Goal: Task Accomplishment & Management: Complete application form

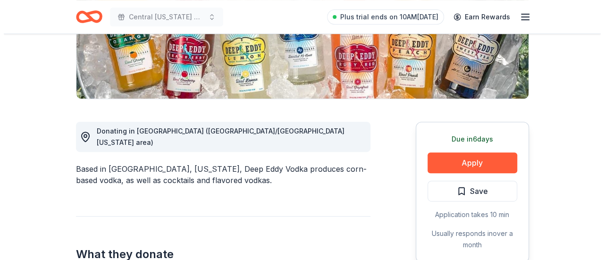
scroll to position [189, 0]
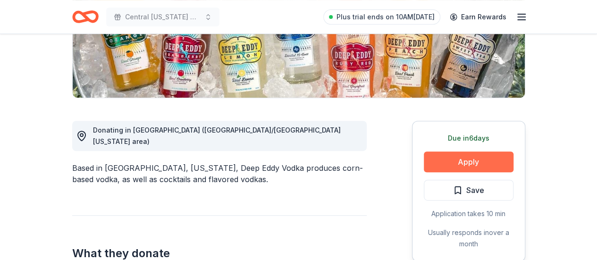
click at [468, 163] on button "Apply" at bounding box center [469, 162] width 90 height 21
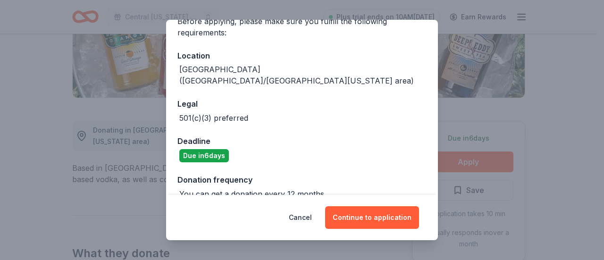
scroll to position [88, 0]
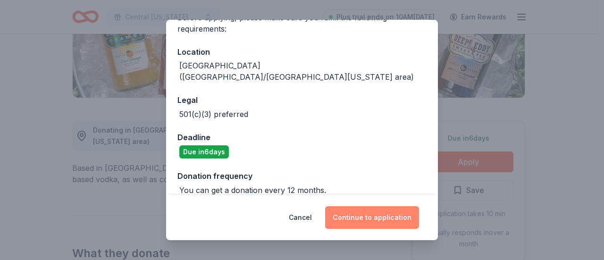
click at [360, 215] on button "Continue to application" at bounding box center [372, 217] width 94 height 23
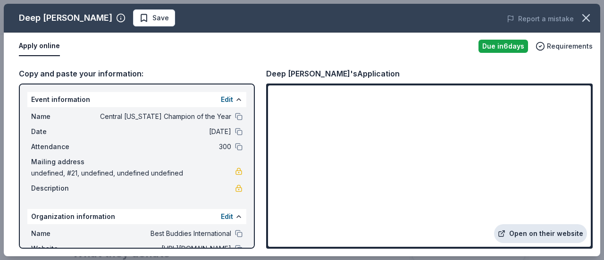
click at [558, 233] on link "Open on their website" at bounding box center [540, 233] width 93 height 19
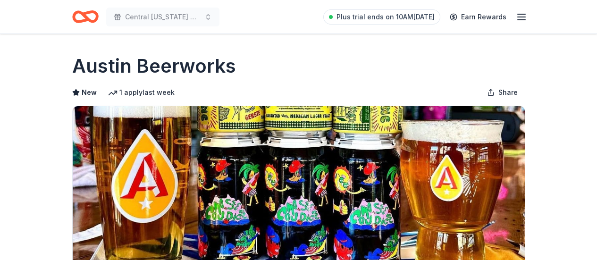
scroll to position [236, 0]
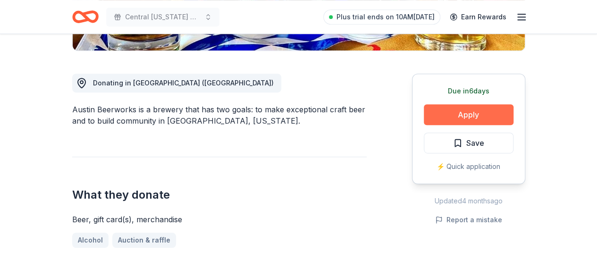
click at [484, 116] on button "Apply" at bounding box center [469, 114] width 90 height 21
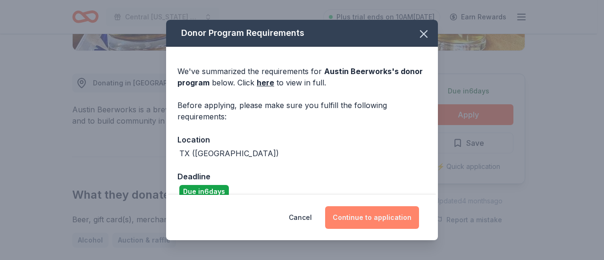
click at [379, 215] on button "Continue to application" at bounding box center [372, 217] width 94 height 23
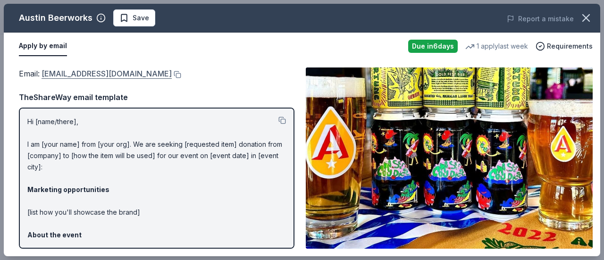
click at [154, 74] on link "[EMAIL_ADDRESS][DOMAIN_NAME]" at bounding box center [107, 73] width 130 height 12
click at [592, 18] on icon "button" at bounding box center [586, 17] width 13 height 13
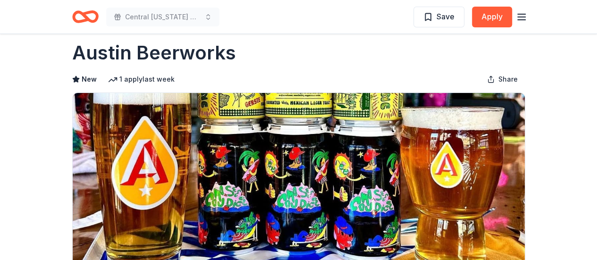
scroll to position [0, 0]
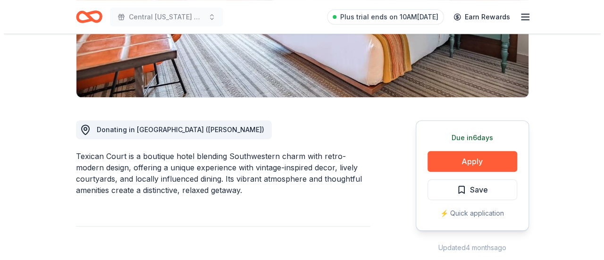
scroll to position [236, 0]
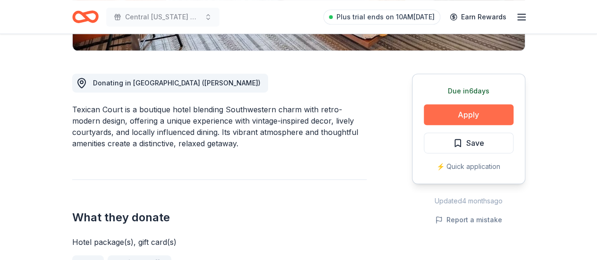
click at [460, 112] on button "Apply" at bounding box center [469, 114] width 90 height 21
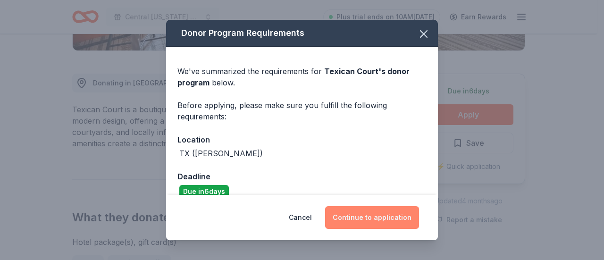
click at [366, 213] on button "Continue to application" at bounding box center [372, 217] width 94 height 23
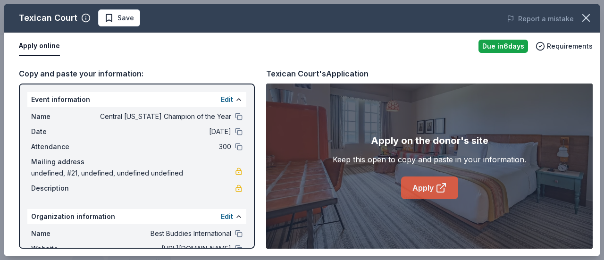
click at [432, 183] on link "Apply" at bounding box center [429, 188] width 57 height 23
